Goal: Book appointment/travel/reservation

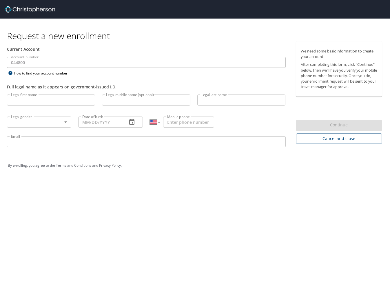
select select "US"
drag, startPoint x: 51, startPoint y: 100, endPoint x: 59, endPoint y: 100, distance: 8.1
click at [51, 100] on input "Legal first name" at bounding box center [51, 100] width 88 height 11
type input "[PERSON_NAME]"
type input "Sharp"
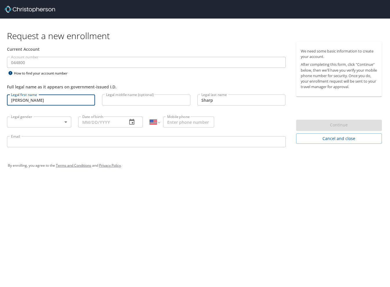
type input "(801) 828-0643"
click at [55, 128] on div "Legal gender ​ Legal gender" at bounding box center [38, 122] width 71 height 22
click at [55, 123] on body "Request a new enrollment Current Account Account number 044800 Account number H…" at bounding box center [195, 143] width 390 height 287
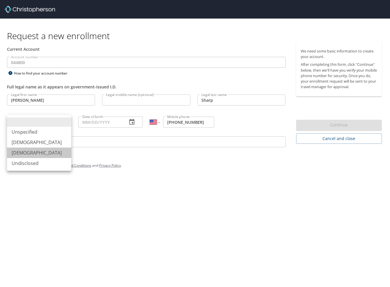
drag, startPoint x: 39, startPoint y: 156, endPoint x: 46, endPoint y: 153, distance: 7.7
click at [39, 155] on li "Female" at bounding box center [39, 153] width 64 height 10
type input "Female"
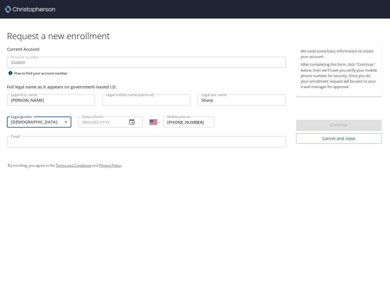
click at [78, 142] on input "Email" at bounding box center [146, 141] width 279 height 11
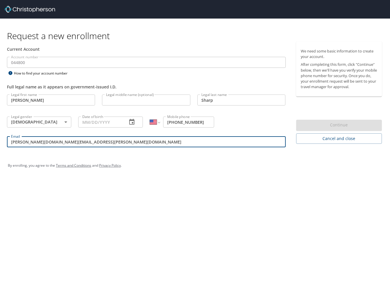
type input "angela.sharp@aruplab.com"
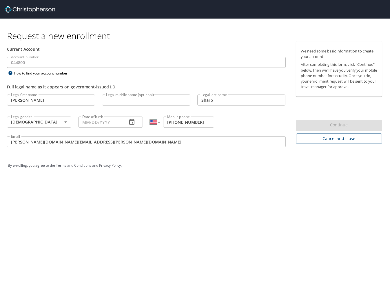
click at [337, 128] on div "Continue" at bounding box center [339, 125] width 86 height 11
click at [51, 106] on input "Angela" at bounding box center [51, 100] width 88 height 11
click at [128, 108] on div "Legal middle name (optional) Legal middle name (optional)" at bounding box center [146, 101] width 95 height 20
click at [22, 57] on div "Current Account Account number 044800 Account number How to find your account n…" at bounding box center [146, 66] width 286 height 50
click at [157, 103] on input "Legal middle name (optional)" at bounding box center [146, 100] width 88 height 11
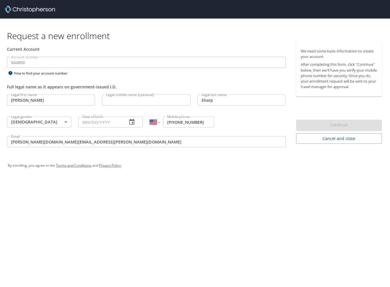
click at [74, 118] on div "Legal first name Angela Legal first name Legal middle name (optional) Legal mid…" at bounding box center [146, 121] width 286 height 61
drag, startPoint x: 93, startPoint y: 124, endPoint x: 100, endPoint y: 124, distance: 7.2
click at [93, 125] on input "Date of birth" at bounding box center [100, 122] width 44 height 11
type input "06/23/1980"
click at [213, 136] on div "Email angela.sharp@aruplab.com Email" at bounding box center [146, 143] width 286 height 20
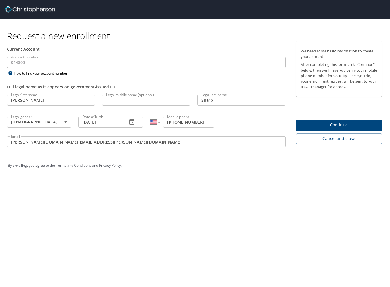
click at [323, 123] on span "Continue" at bounding box center [339, 124] width 77 height 7
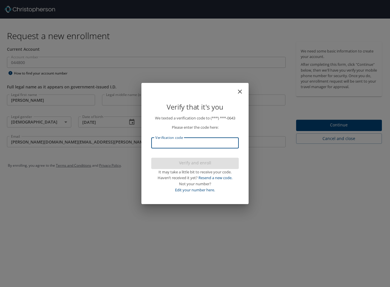
click at [213, 146] on input "Verification code" at bounding box center [195, 142] width 88 height 11
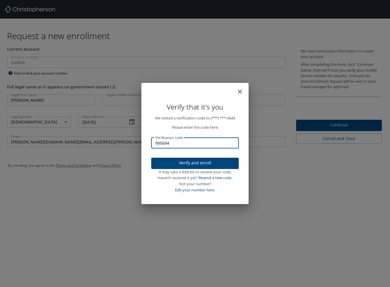
type input "995694"
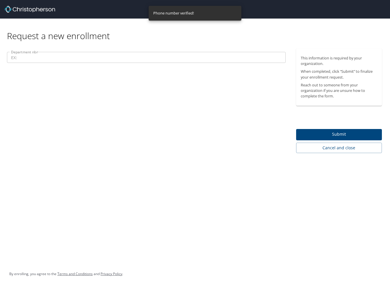
click at [93, 53] on input "Department nbr" at bounding box center [146, 57] width 279 height 11
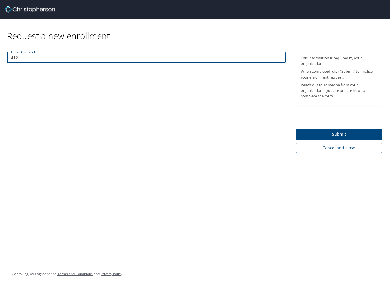
type input "412"
click at [338, 137] on span "Submit" at bounding box center [339, 134] width 77 height 7
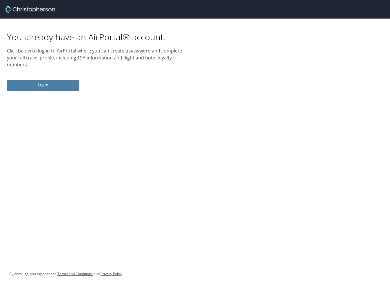
drag, startPoint x: 48, startPoint y: 89, endPoint x: 56, endPoint y: 85, distance: 9.1
click at [48, 88] on button "Login" at bounding box center [43, 85] width 72 height 11
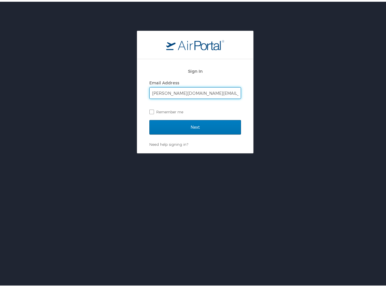
type input "angela.sharp@aruplab.com"
click at [149, 118] on input "Next" at bounding box center [195, 125] width 92 height 14
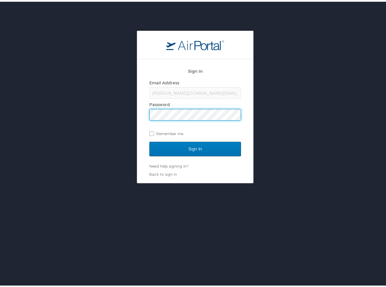
click at [149, 140] on input "Sign In" at bounding box center [195, 147] width 92 height 14
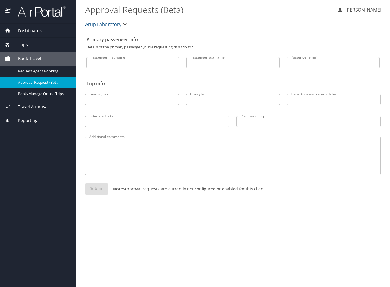
click at [135, 61] on input "Passenger first name" at bounding box center [132, 62] width 93 height 11
type input "[PERSON_NAME]"
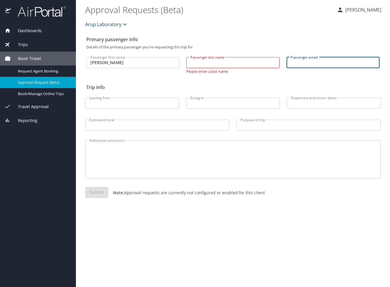
click at [216, 61] on input "Passenger last name" at bounding box center [232, 62] width 93 height 11
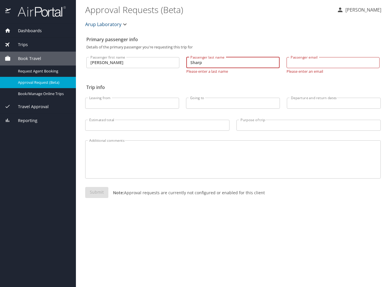
type input "Sharp"
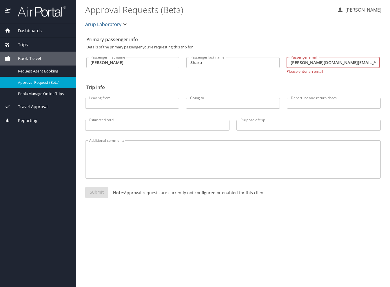
type input "[PERSON_NAME][DOMAIN_NAME][EMAIL_ADDRESS][PERSON_NAME][DOMAIN_NAME]"
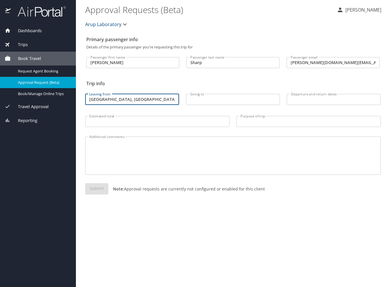
type input "[GEOGRAPHIC_DATA], [GEOGRAPHIC_DATA]"
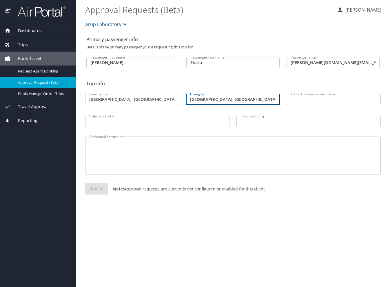
type input "Spokane, WA"
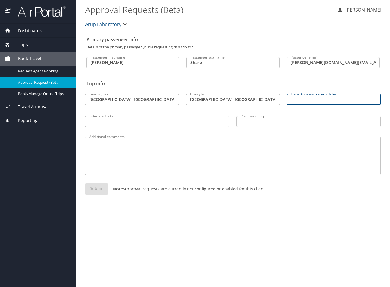
click at [300, 98] on input "Departure and return dates" at bounding box center [334, 99] width 94 height 11
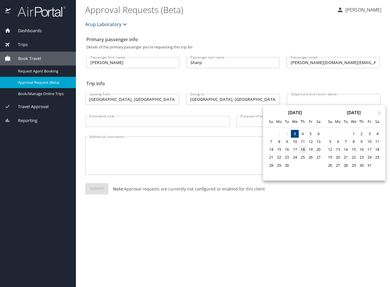
click at [304, 151] on div "18" at bounding box center [303, 150] width 8 height 8
click at [309, 150] on div "19" at bounding box center [311, 150] width 8 height 8
type input "09/18/2025 🠦 09/19/2025"
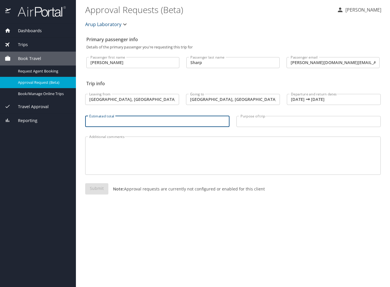
click at [181, 124] on input "Estimated total" at bounding box center [157, 121] width 144 height 11
type input "$750"
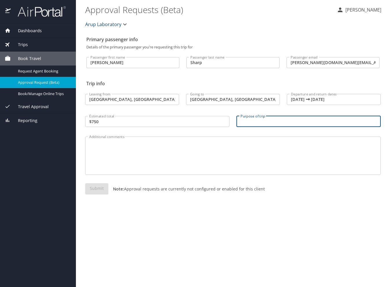
type input "L"
type input "Work- View Lab Automation in use at a hospital"
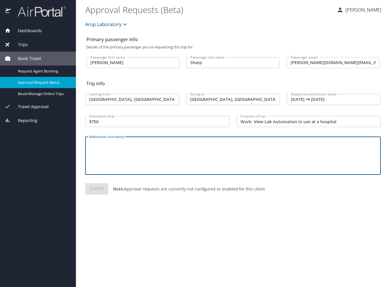
click at [198, 153] on textarea "Additional comments" at bounding box center [233, 156] width 288 height 28
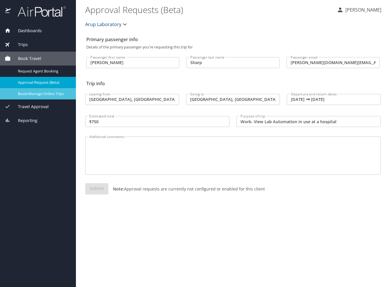
click at [43, 94] on span "Book/Manage Online Trips" at bounding box center [43, 94] width 51 height 6
